Goal: Information Seeking & Learning: Learn about a topic

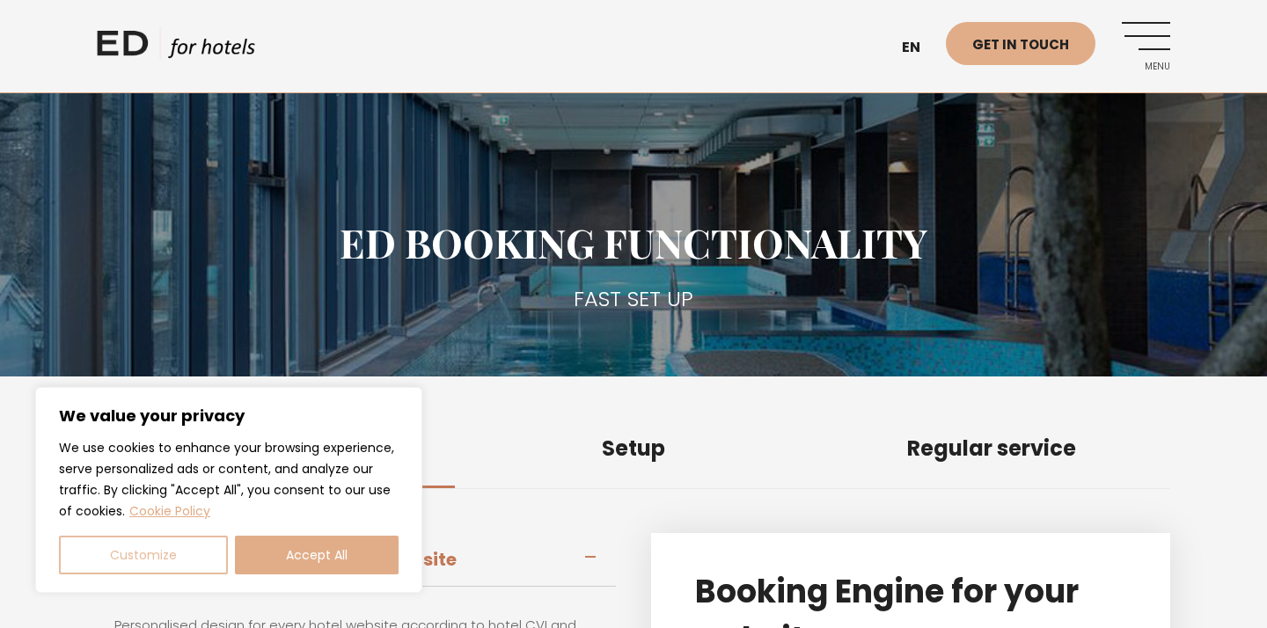
click at [176, 570] on button "Customize" at bounding box center [143, 555] width 169 height 39
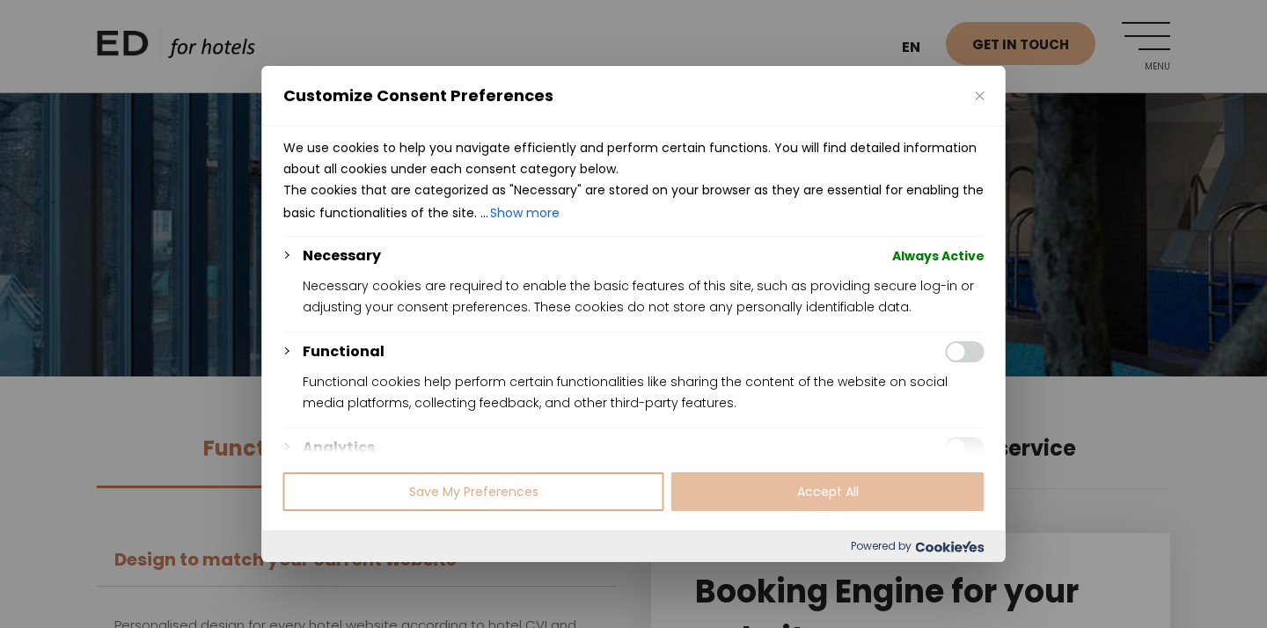
click at [734, 484] on button "Accept All" at bounding box center [827, 491] width 313 height 39
checkbox input "true"
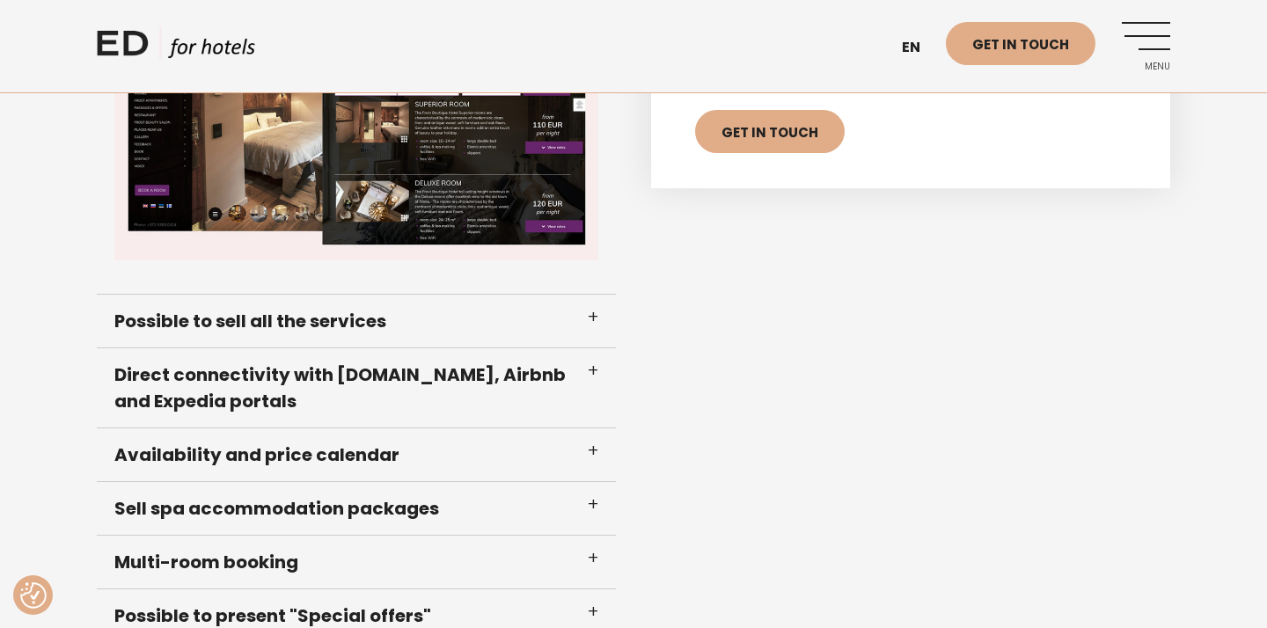
scroll to position [669, 0]
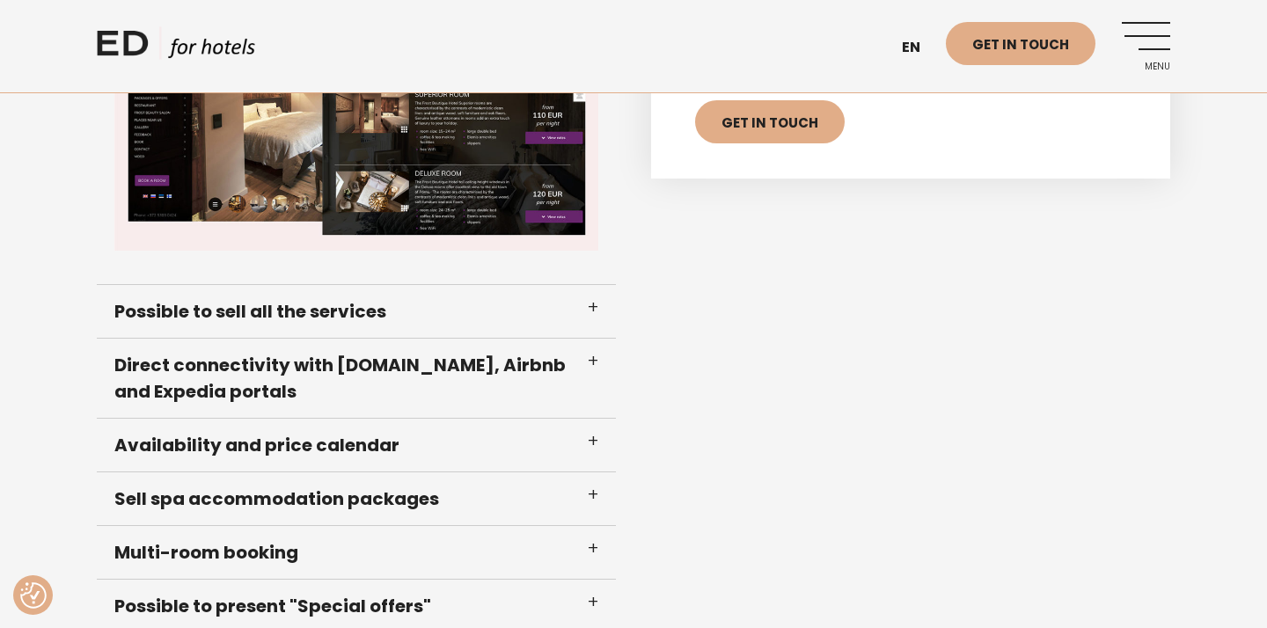
click at [1143, 42] on link "Menu" at bounding box center [1146, 46] width 48 height 48
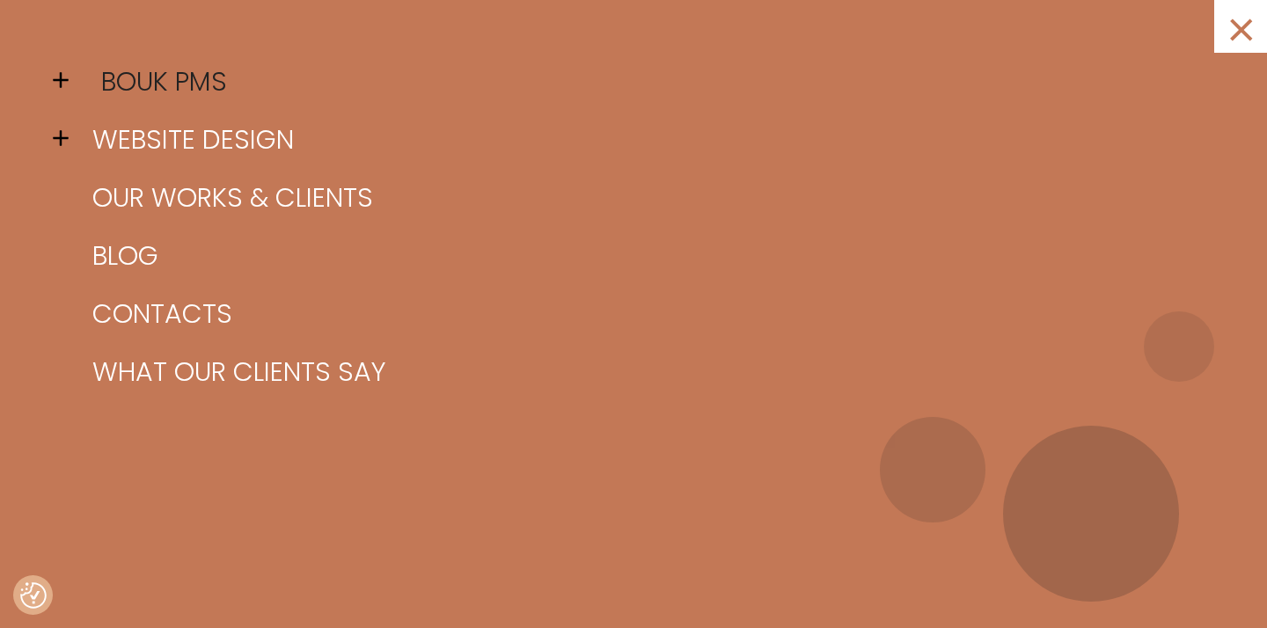
click at [199, 75] on link "BOUK PMS" at bounding box center [655, 82] width 1135 height 58
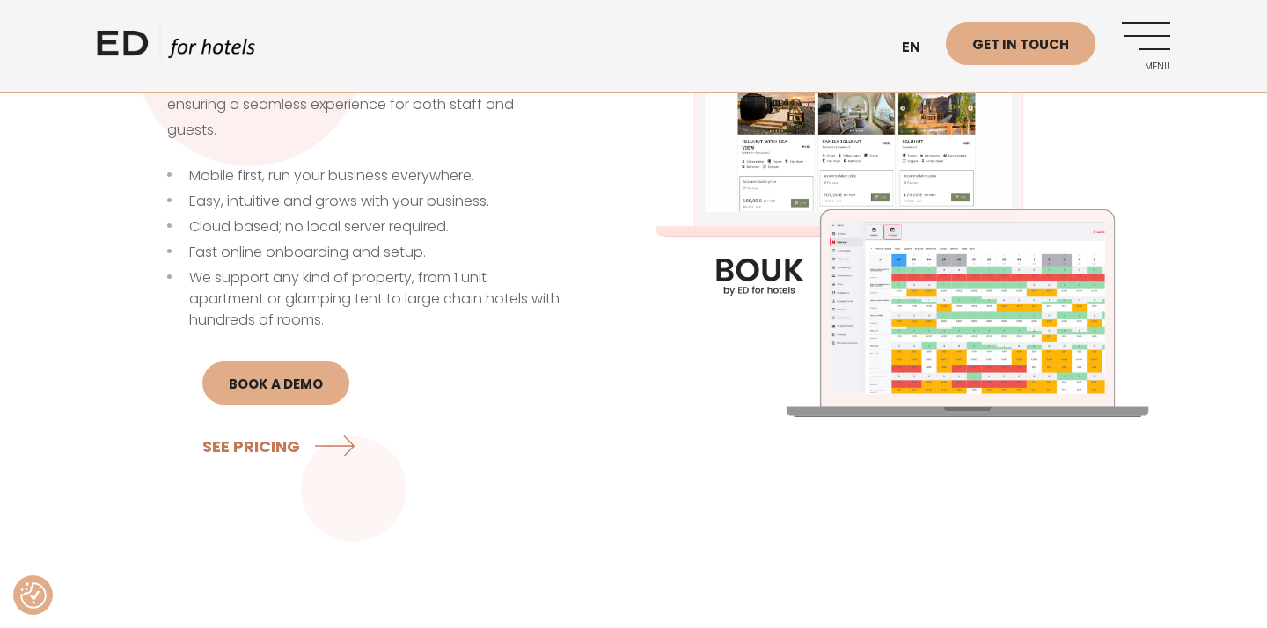
scroll to position [589, 0]
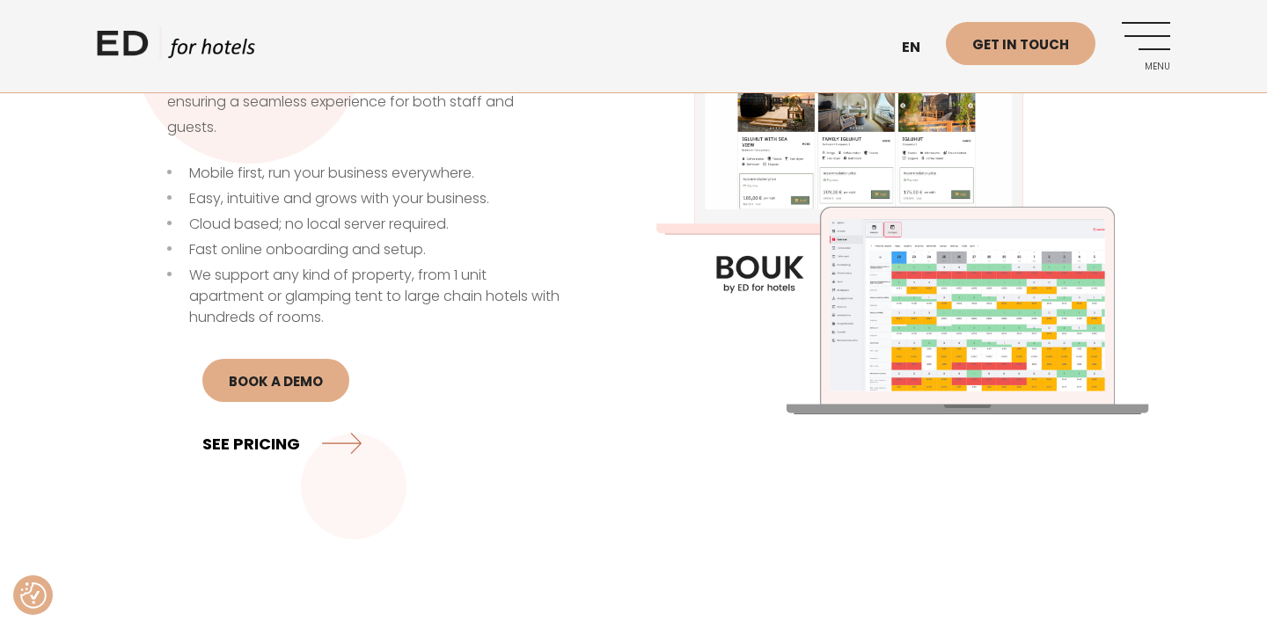
click at [256, 442] on link "SEE PRICING" at bounding box center [281, 443] width 159 height 47
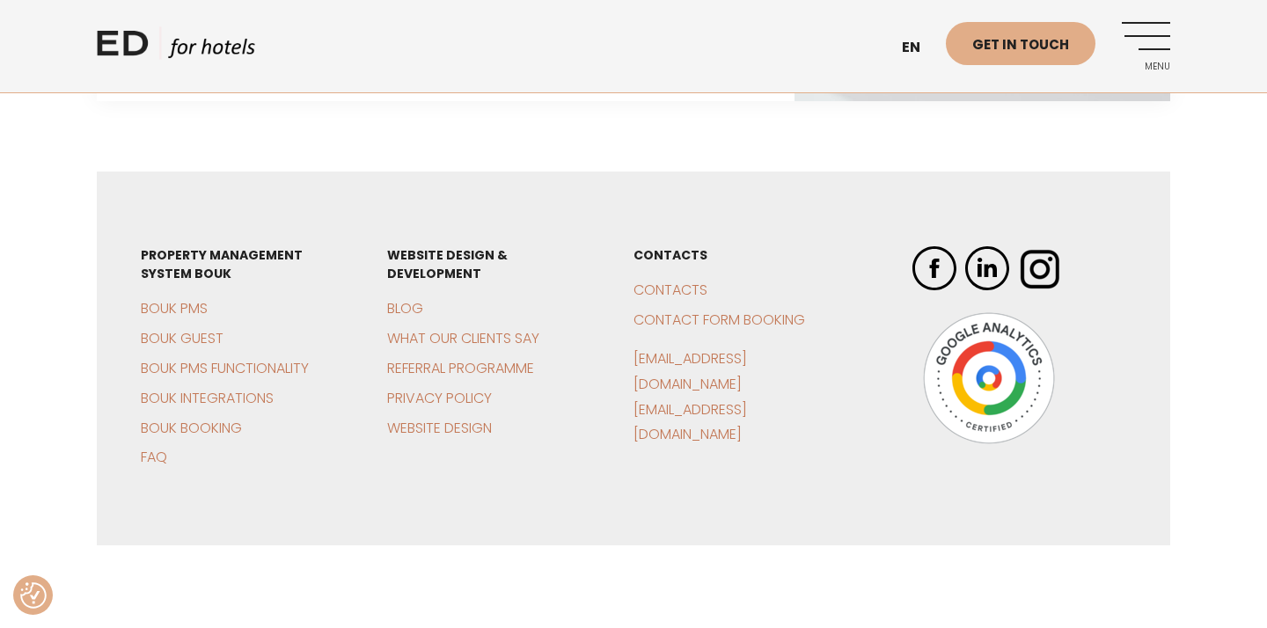
scroll to position [4925, 0]
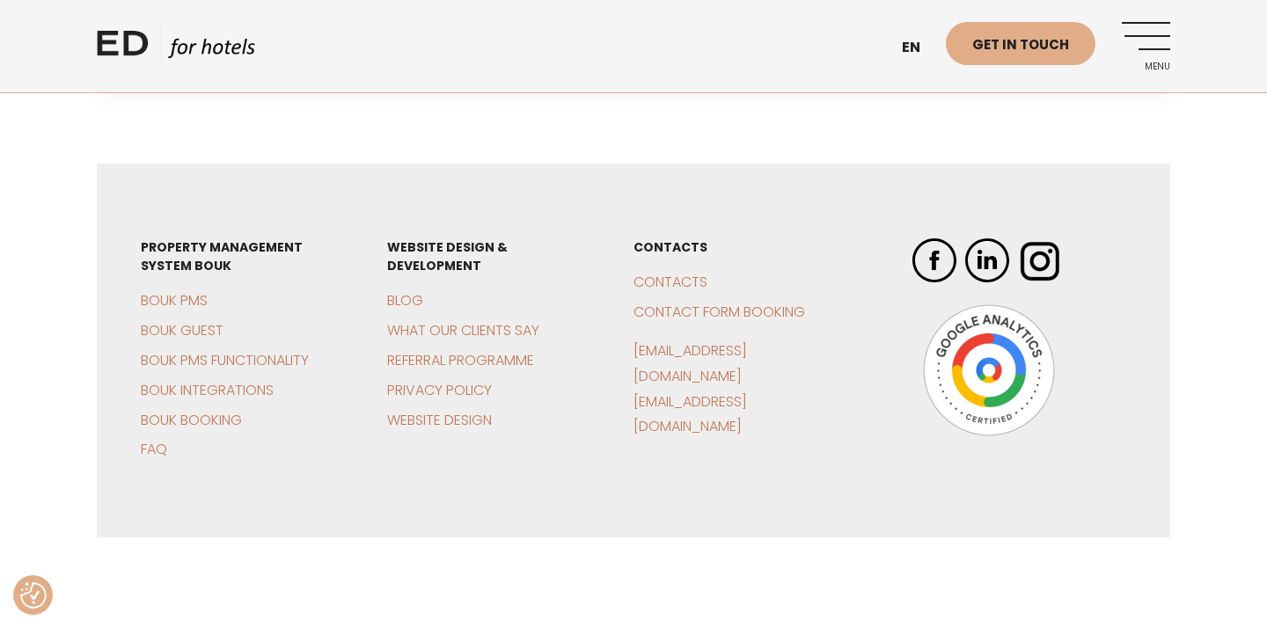
click at [1146, 53] on link "Menu" at bounding box center [1146, 46] width 48 height 48
